Goal: Information Seeking & Learning: Learn about a topic

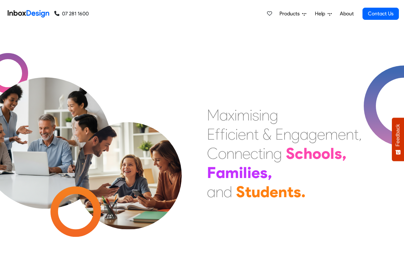
click at [296, 13] on span "Products" at bounding box center [290, 14] width 23 height 8
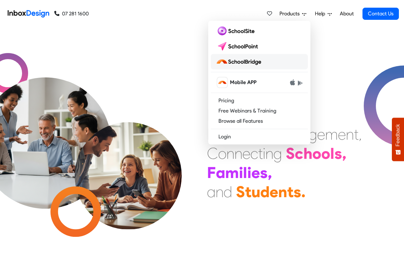
click at [231, 62] on img at bounding box center [240, 62] width 48 height 10
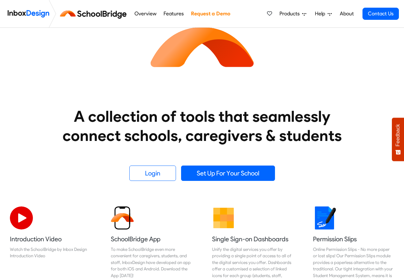
scroll to position [230, 0]
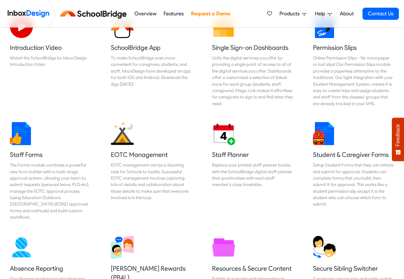
click at [145, 14] on link "Overview" at bounding box center [145, 13] width 26 height 13
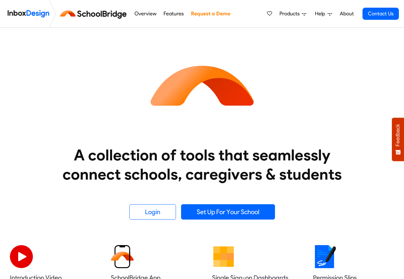
click at [149, 14] on link "Overview" at bounding box center [145, 13] width 26 height 13
click at [170, 14] on link "Features" at bounding box center [174, 13] width 24 height 13
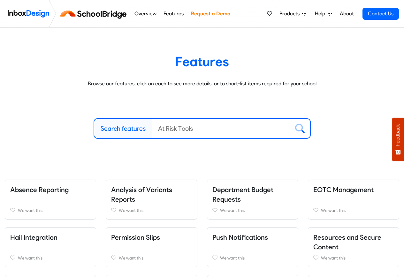
click at [118, 129] on label "Search features" at bounding box center [123, 129] width 45 height 10
click at [152, 129] on input "Search features" at bounding box center [221, 128] width 138 height 19
paste input "bespoke"
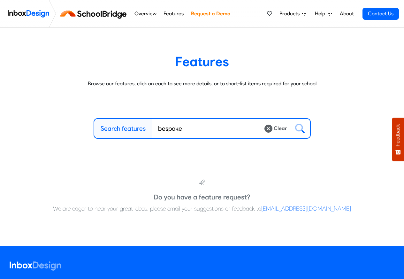
type input "bespoke"
click at [347, 14] on link "About" at bounding box center [347, 13] width 18 height 13
